Goal: Task Accomplishment & Management: Manage account settings

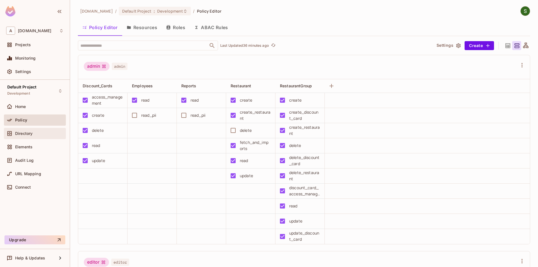
click at [38, 129] on div "Directory" at bounding box center [35, 133] width 62 height 11
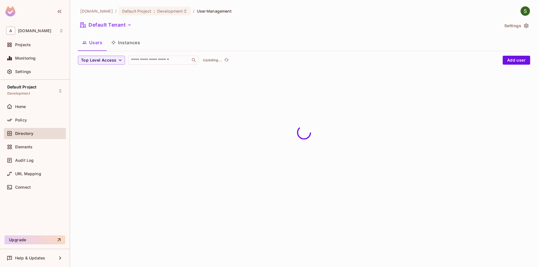
click at [130, 43] on button "Instances" at bounding box center [126, 43] width 38 height 14
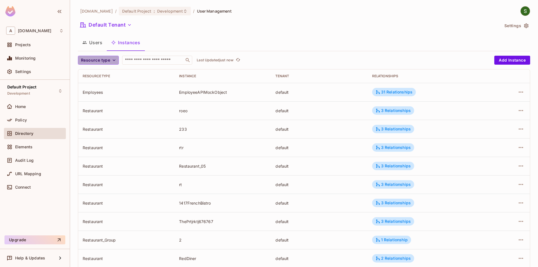
click at [100, 60] on span "Resource type" at bounding box center [95, 60] width 29 height 7
click at [102, 86] on span "RestaurantGroup" at bounding box center [98, 84] width 32 height 5
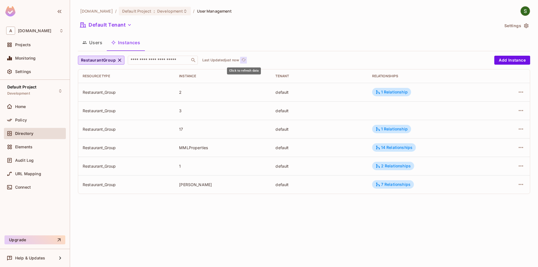
click at [242, 59] on icon "refresh" at bounding box center [243, 59] width 5 height 5
click at [254, 61] on icon "refresh" at bounding box center [252, 59] width 5 height 5
click at [518, 113] on icon "button" at bounding box center [520, 110] width 7 height 7
click at [473, 138] on div "Edit Attributes" at bounding box center [480, 136] width 28 height 6
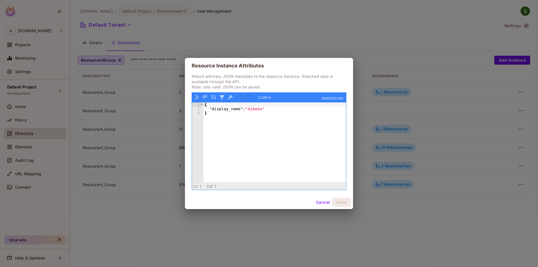
click at [315, 204] on button "Cancel" at bounding box center [323, 202] width 18 height 9
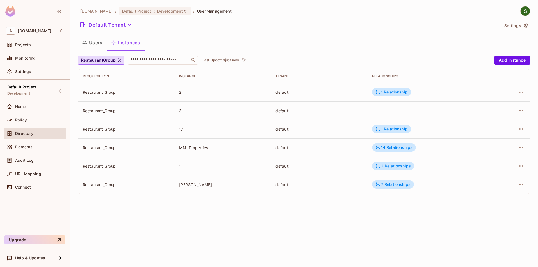
click at [276, 241] on div "[DOMAIN_NAME] / Default Project : Development / User Management Default Tenant …" at bounding box center [304, 133] width 468 height 267
